Goal: Information Seeking & Learning: Learn about a topic

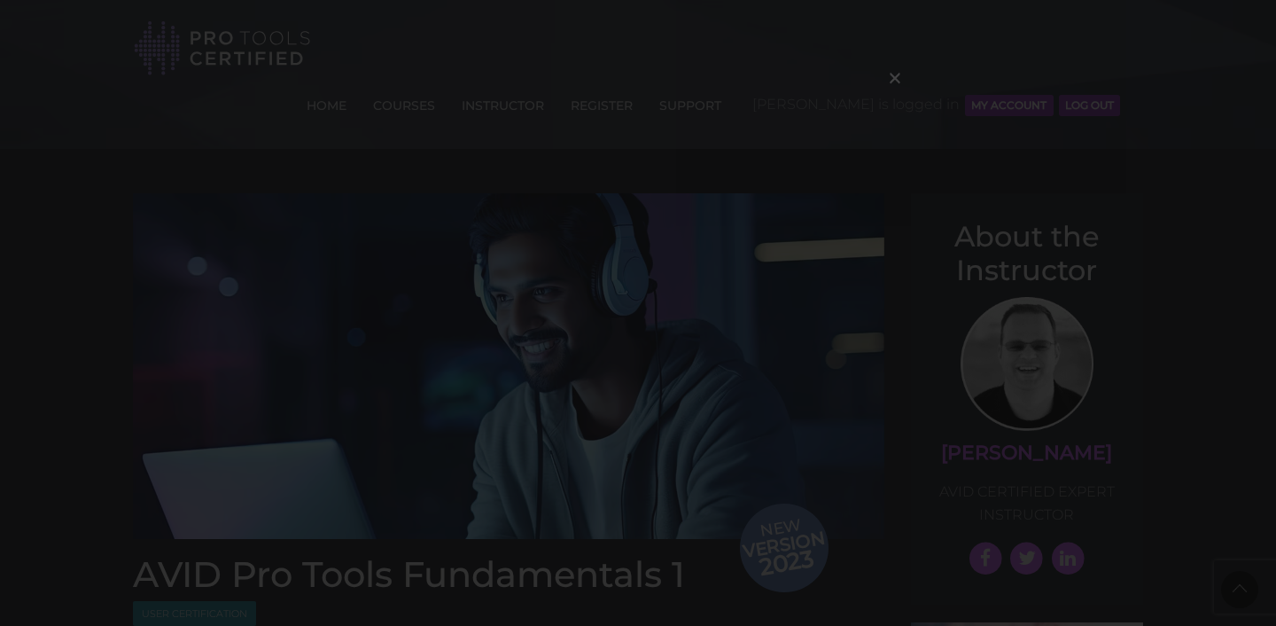
scroll to position [1897, 0]
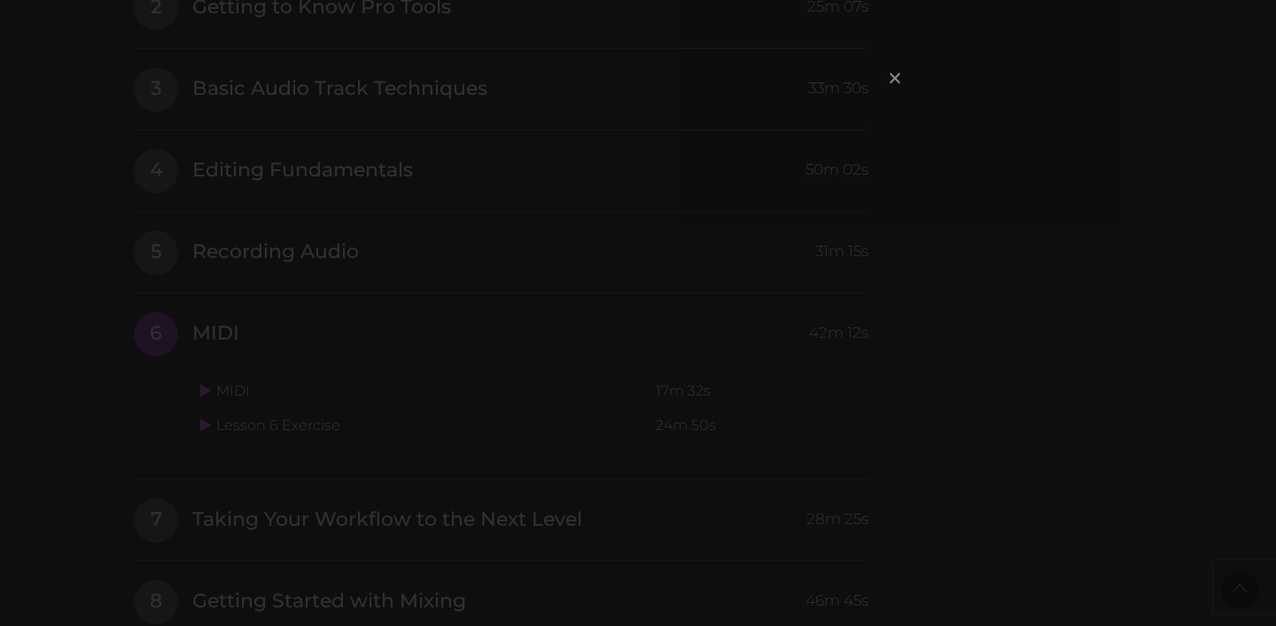
click at [899, 75] on span "×" at bounding box center [895, 77] width 18 height 38
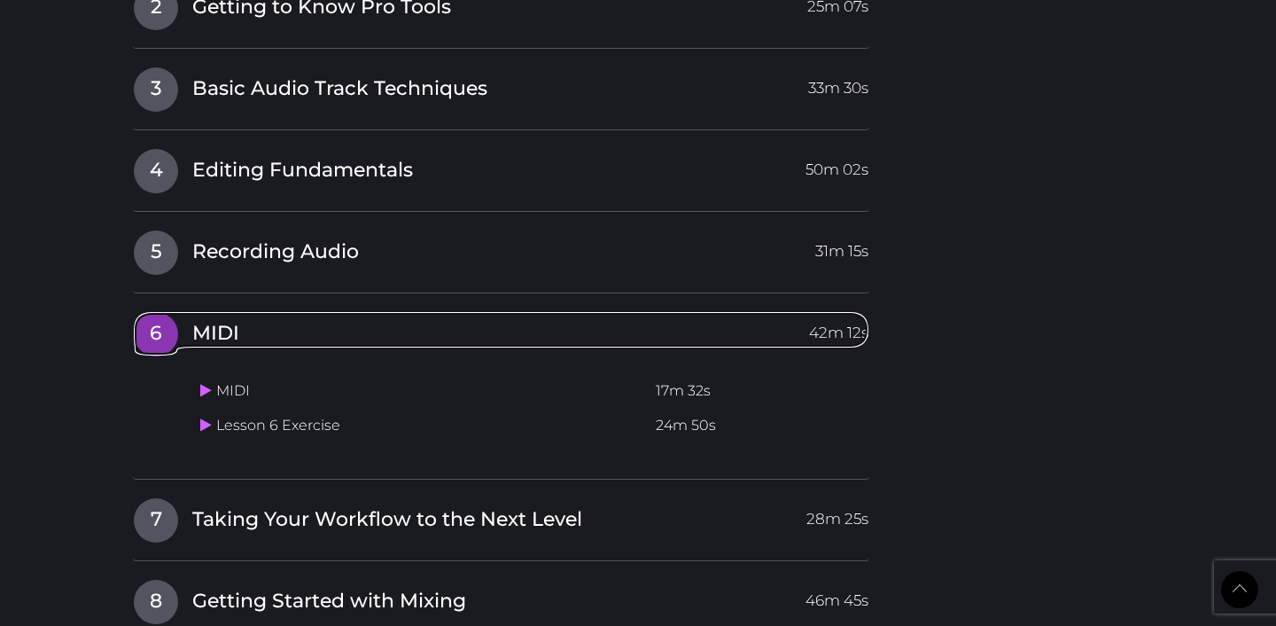
click at [164, 312] on span "6" at bounding box center [156, 334] width 44 height 44
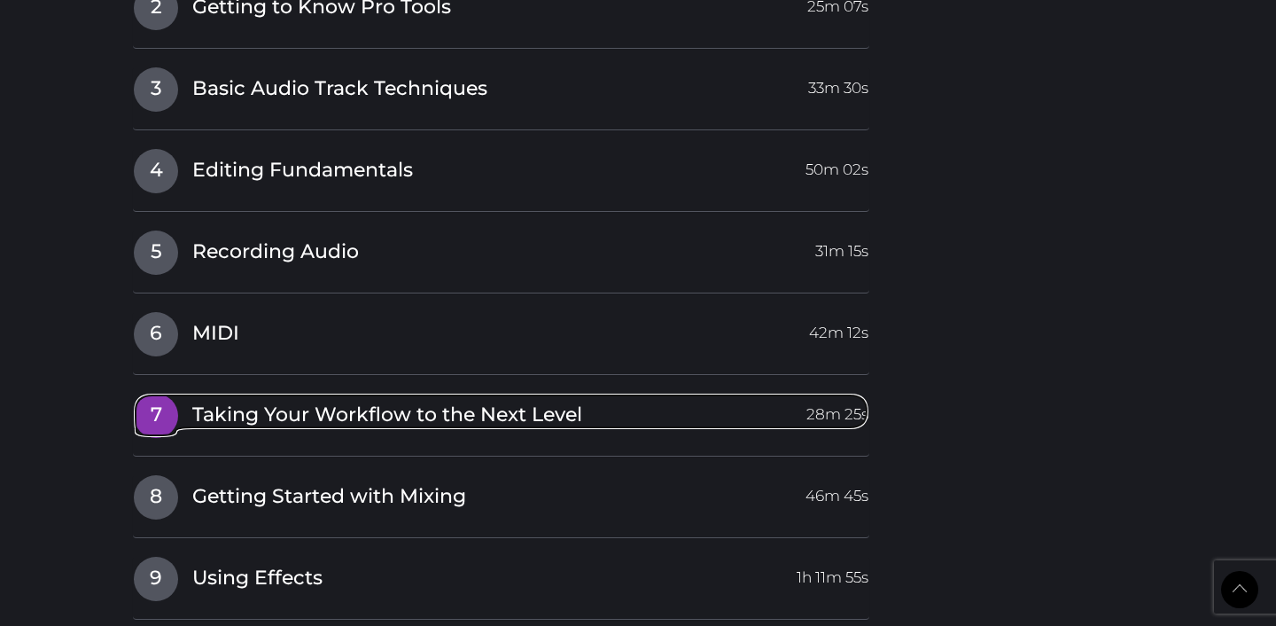
click at [156, 393] on span "7" at bounding box center [156, 415] width 44 height 44
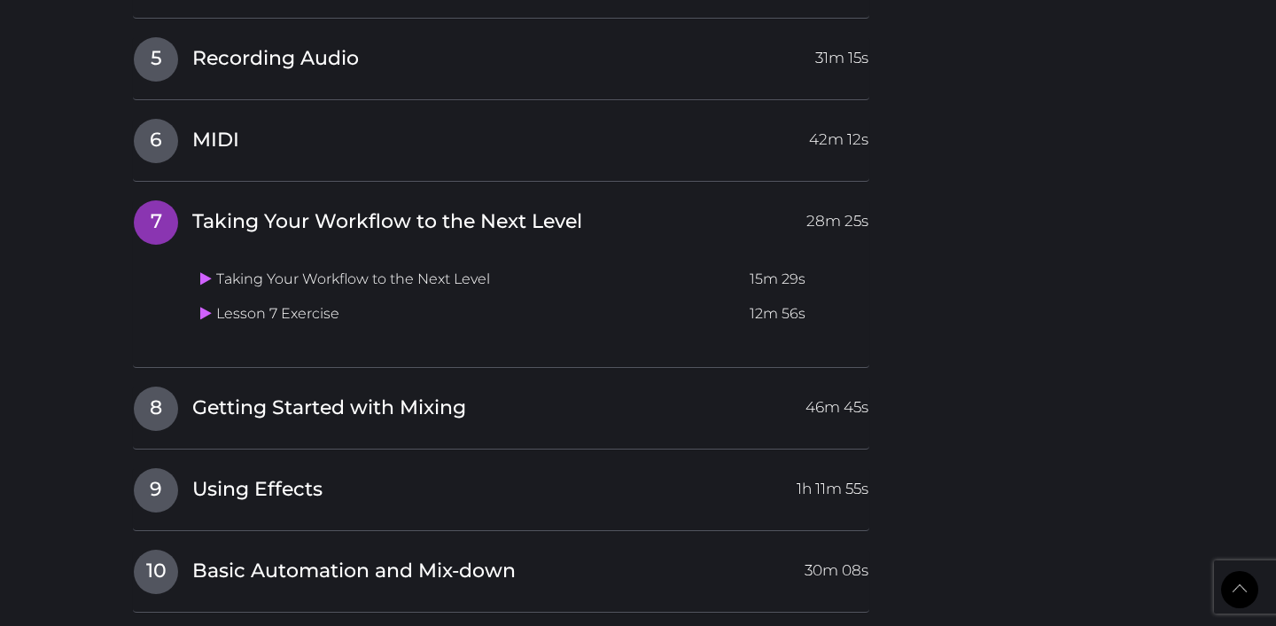
scroll to position [2089, 0]
click at [200, 273] on icon at bounding box center [206, 280] width 12 height 14
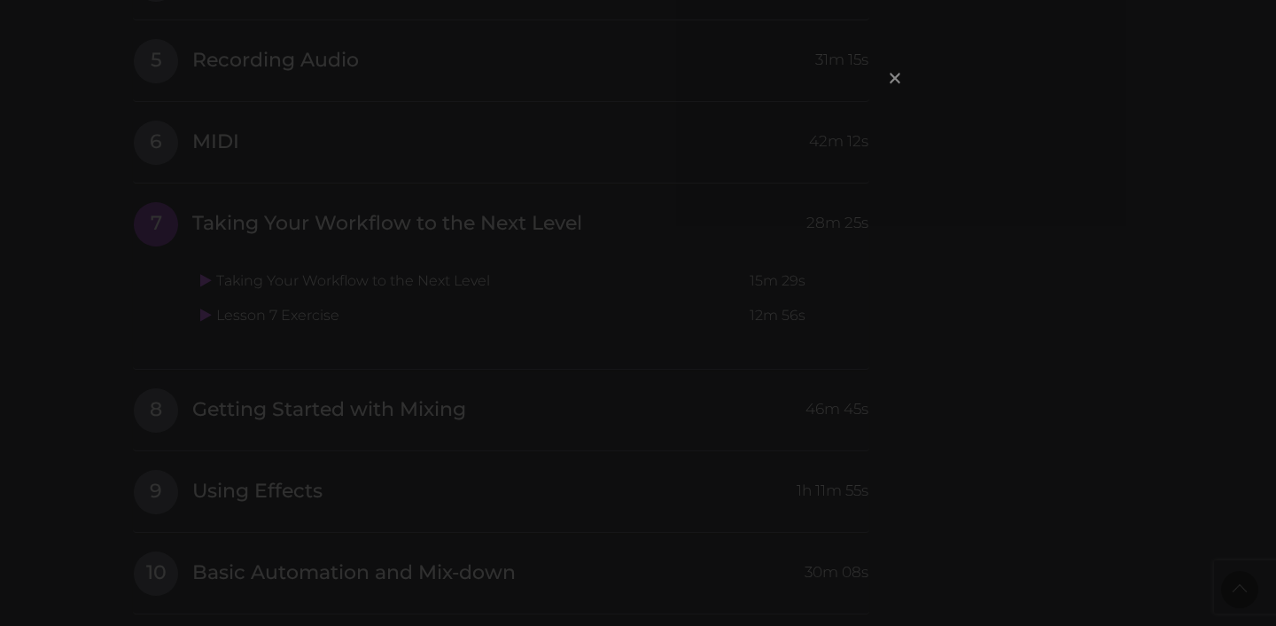
click at [893, 76] on span "×" at bounding box center [895, 77] width 18 height 38
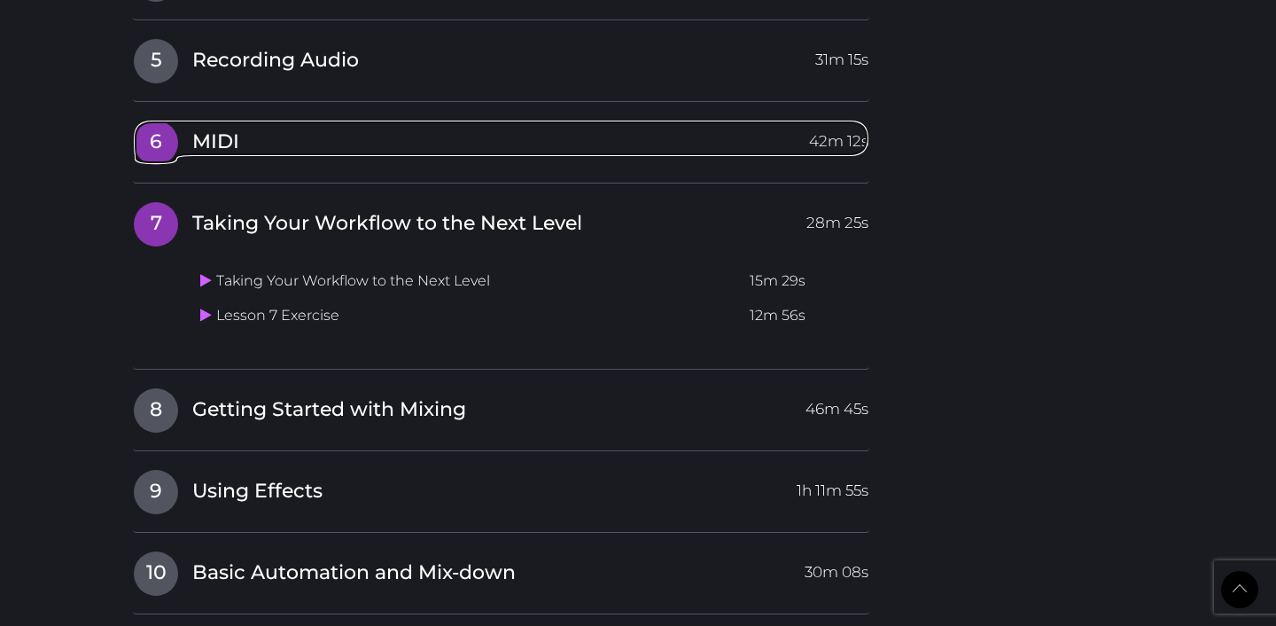
click at [162, 121] on span "6" at bounding box center [156, 143] width 44 height 44
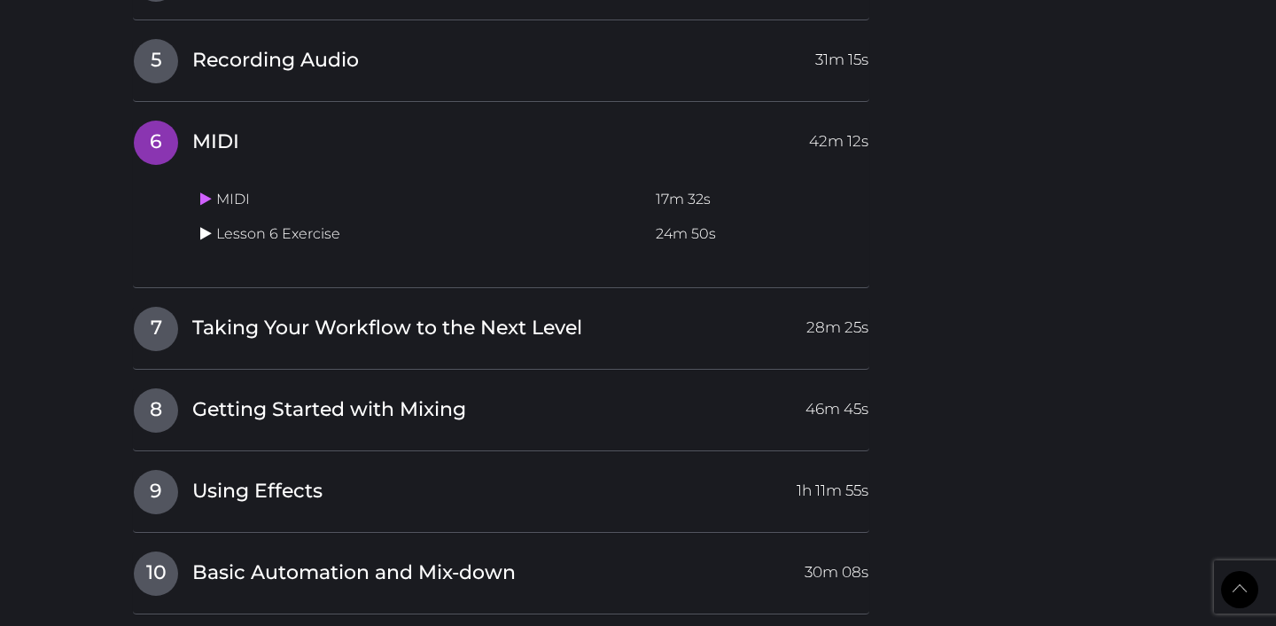
click at [203, 226] on icon at bounding box center [206, 233] width 12 height 14
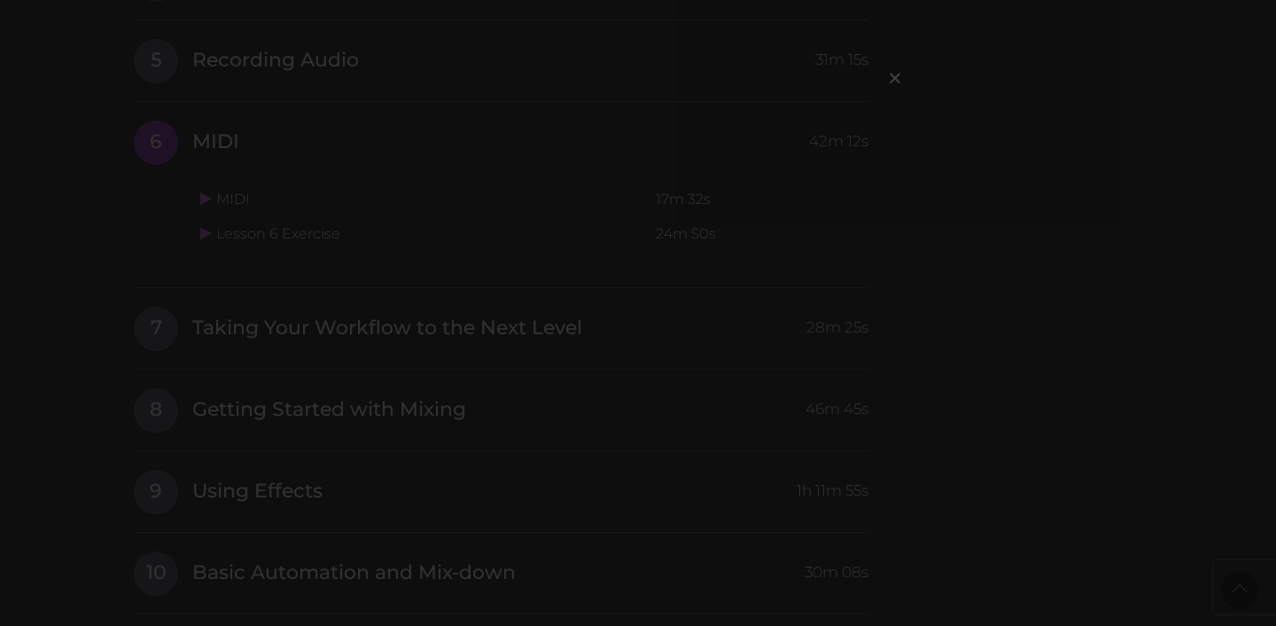
click at [95, 272] on div "×" at bounding box center [638, 313] width 1276 height 626
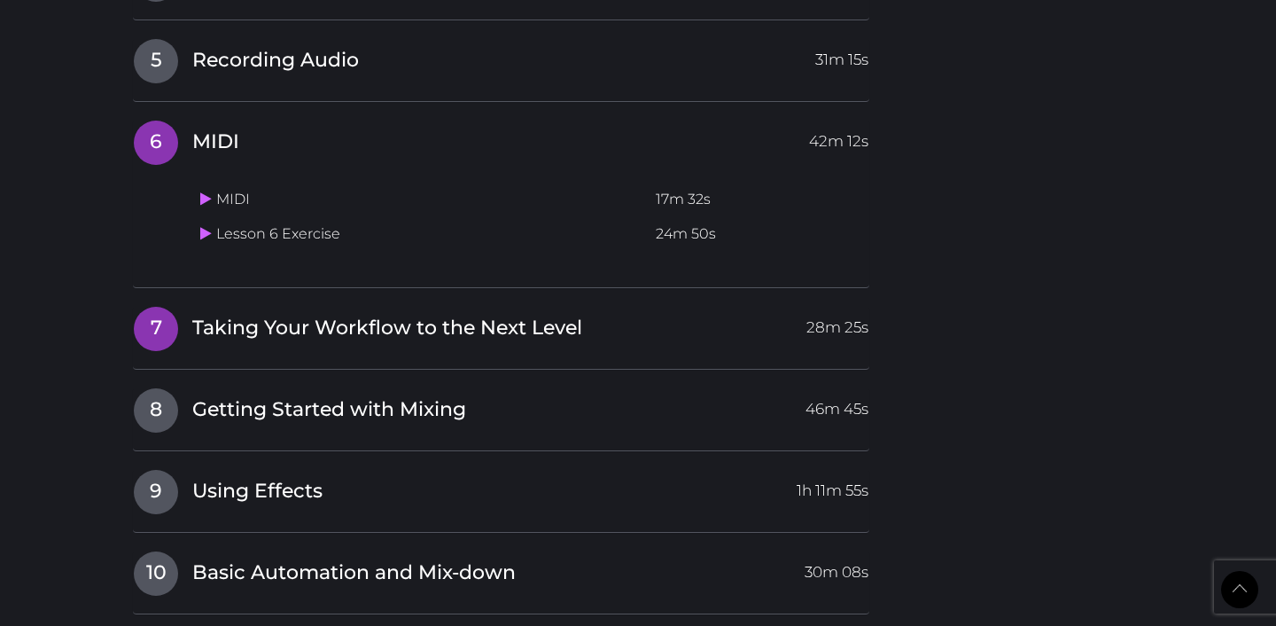
click at [199, 315] on span "Taking Your Workflow to the Next Level" at bounding box center [387, 328] width 390 height 27
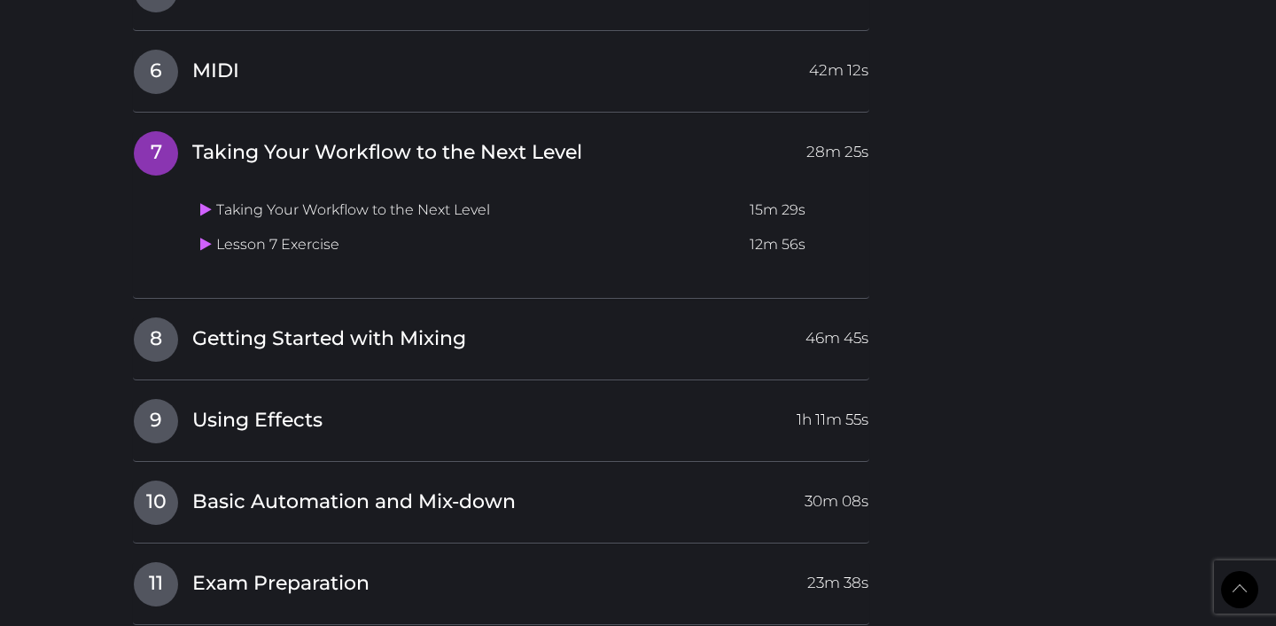
scroll to position [2143, 0]
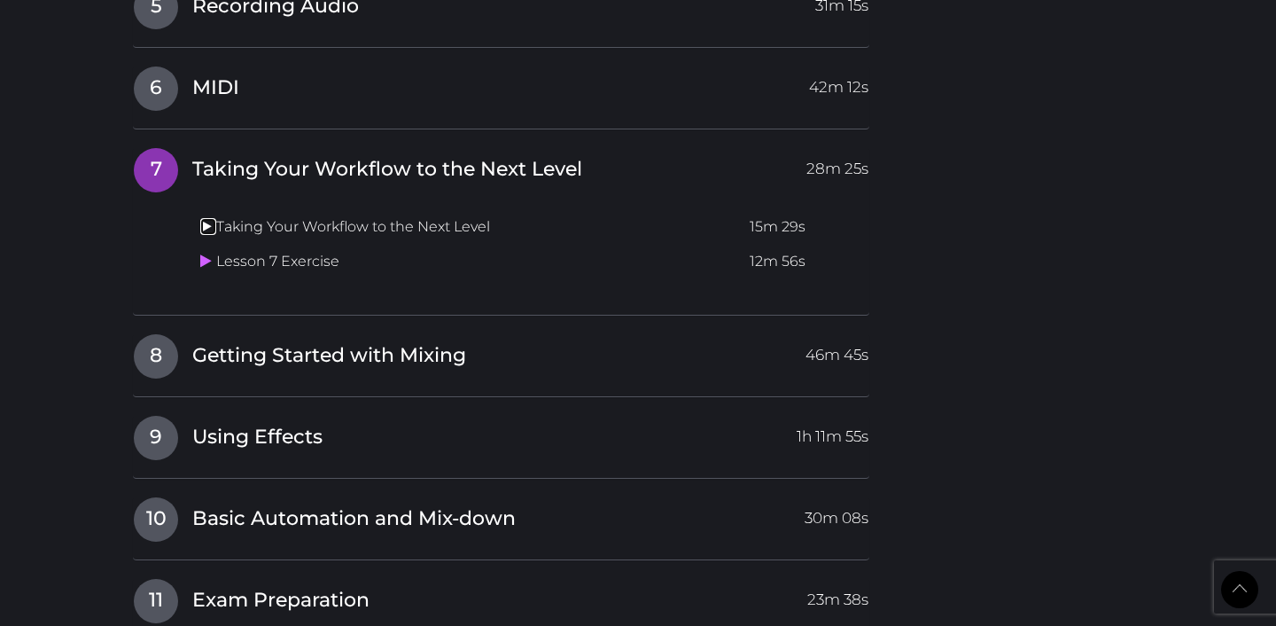
click at [206, 219] on icon at bounding box center [206, 226] width 12 height 14
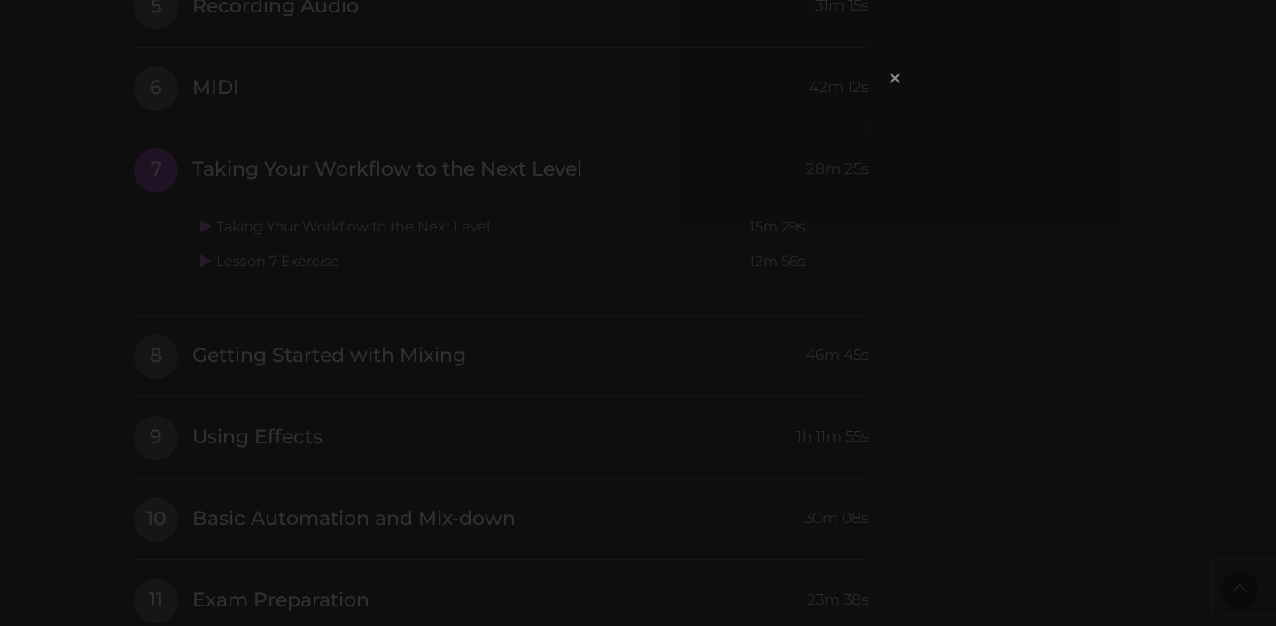
click at [897, 80] on span "×" at bounding box center [895, 77] width 18 height 38
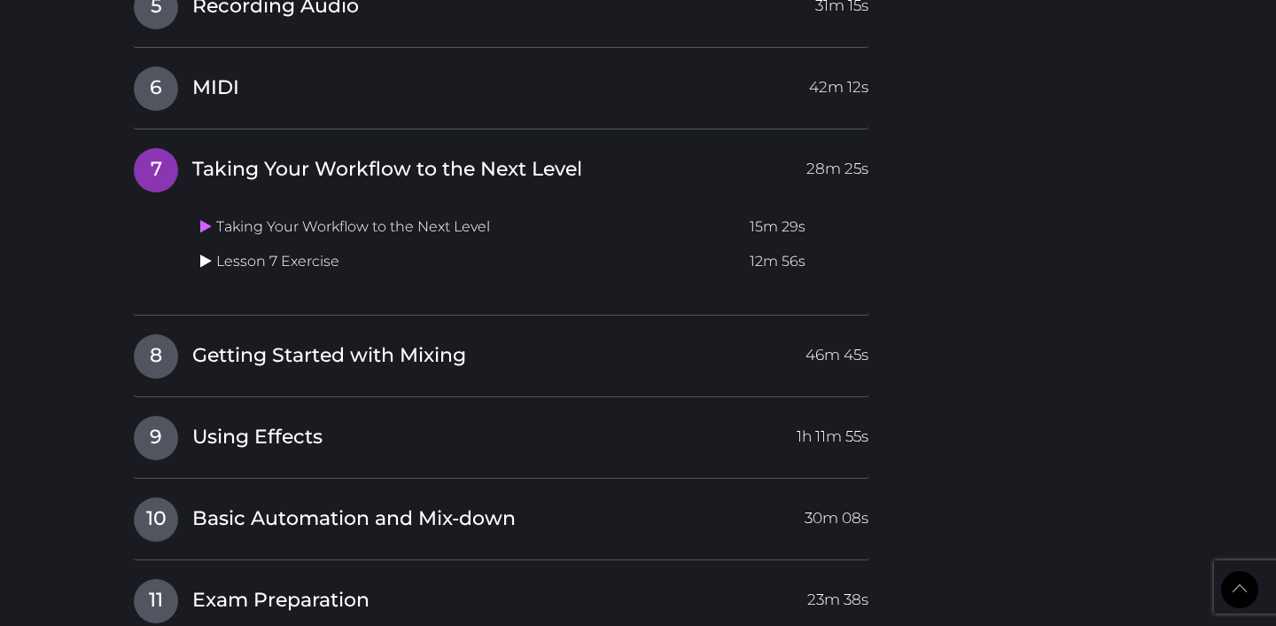
click at [211, 253] on icon at bounding box center [206, 260] width 12 height 14
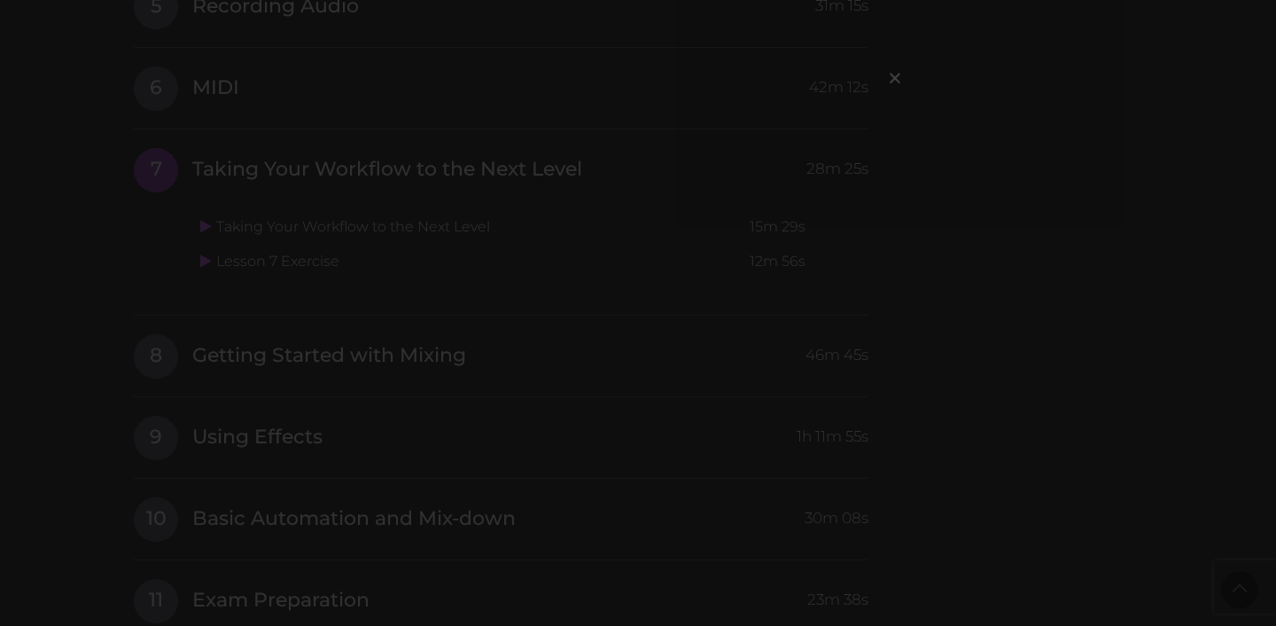
click at [230, 214] on div "×" at bounding box center [638, 313] width 1276 height 626
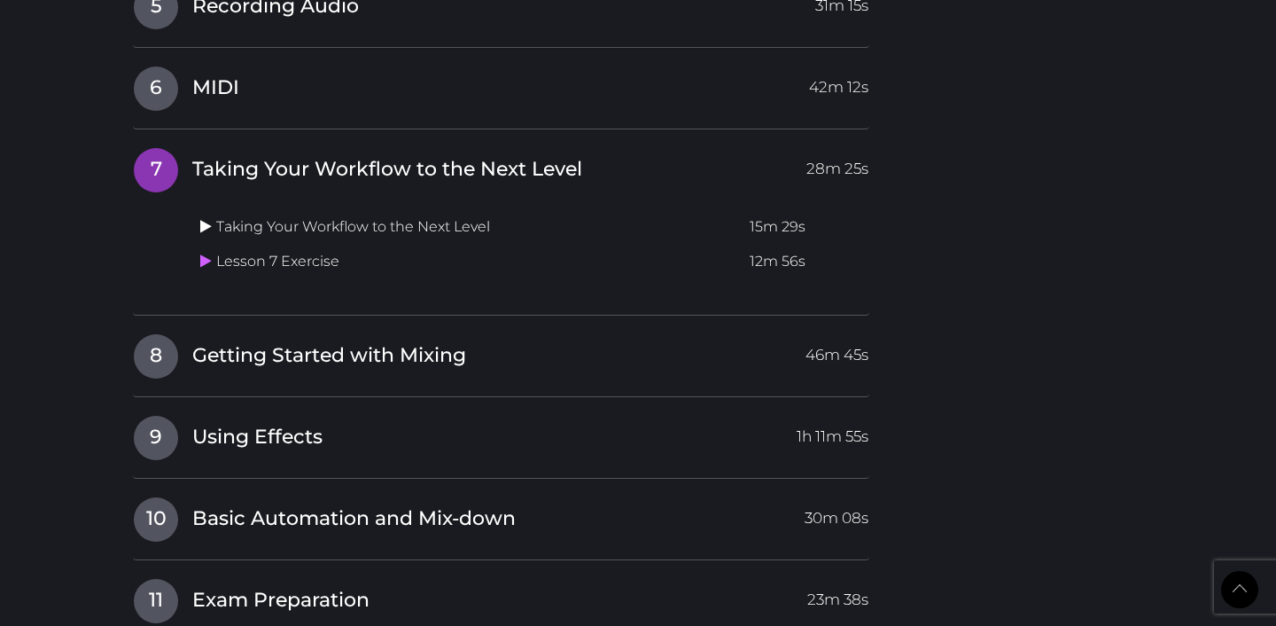
click at [210, 219] on icon at bounding box center [206, 226] width 12 height 14
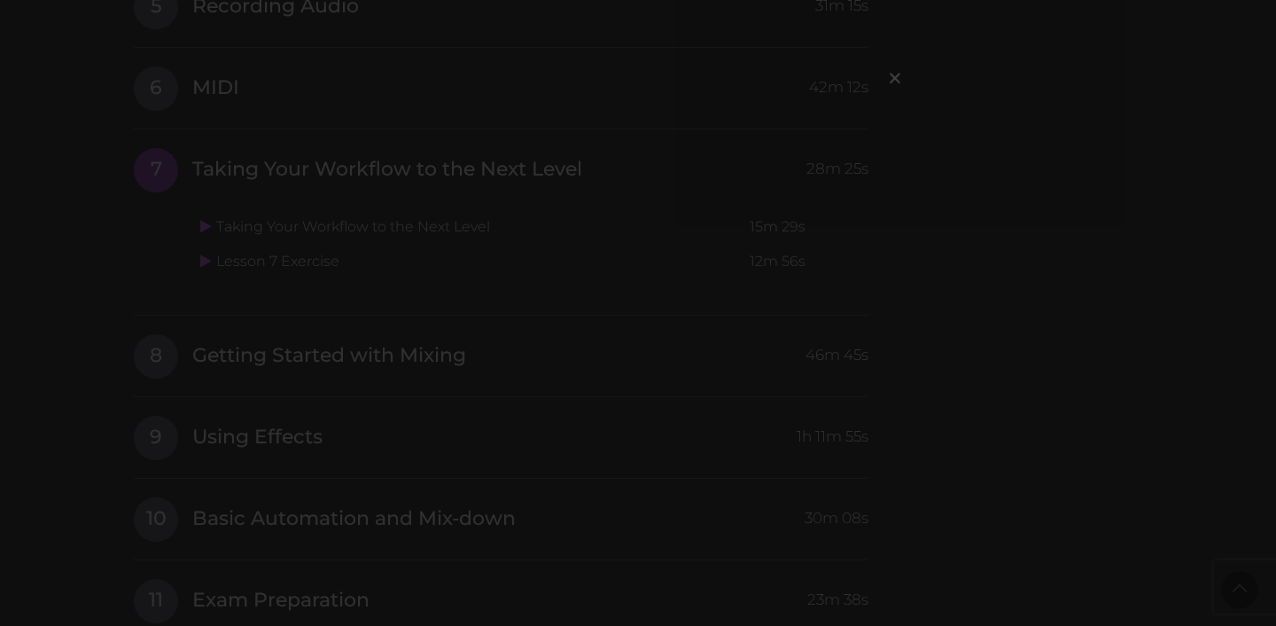
click at [153, 241] on div "×" at bounding box center [638, 313] width 1276 height 626
